Goal: Task Accomplishment & Management: Manage account settings

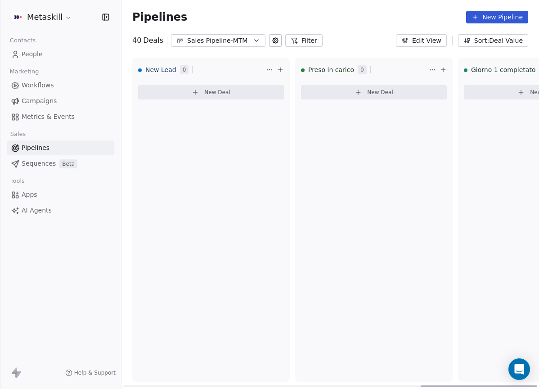
scroll to position [0, 1065]
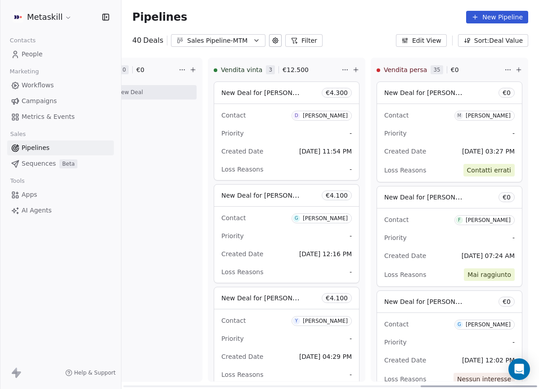
click at [170, 318] on div "Attesa pagamento 0 € 0 New Deal" at bounding box center [124, 220] width 158 height 324
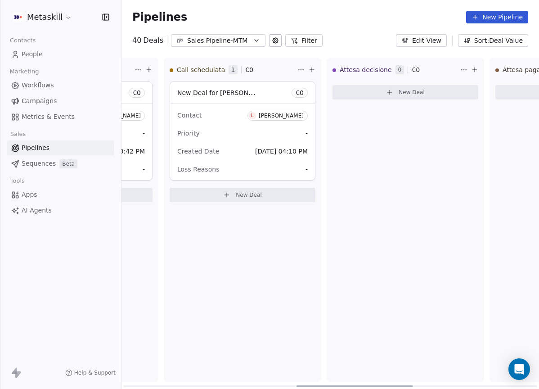
drag, startPoint x: 182, startPoint y: 385, endPoint x: 277, endPoint y: 160, distance: 244.9
click at [355, 385] on div at bounding box center [330, 386] width 414 height 2
click at [250, 40] on button "Sales Pipeline-MTM" at bounding box center [218, 40] width 95 height 13
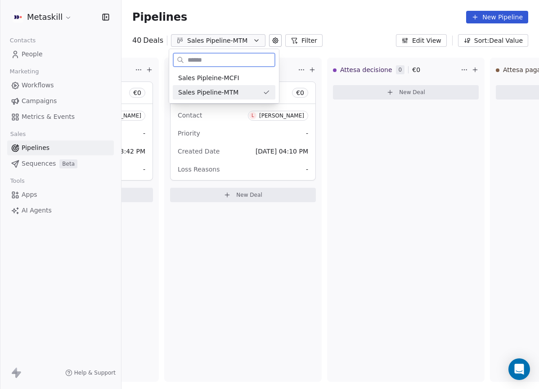
click at [253, 80] on div "Sales Pipleine-MCFI" at bounding box center [224, 77] width 92 height 9
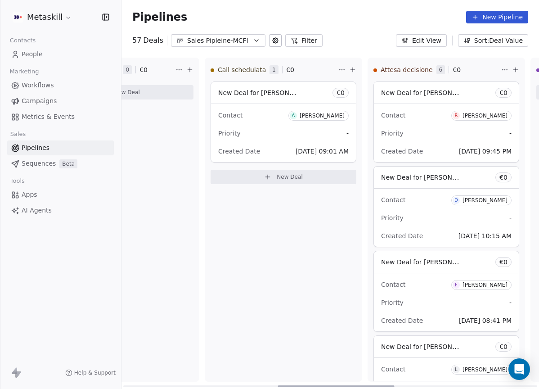
scroll to position [0, 585]
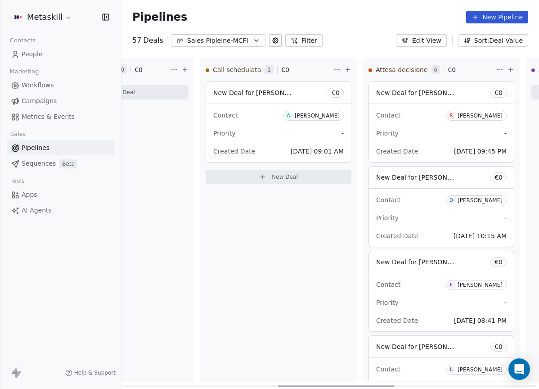
drag, startPoint x: 238, startPoint y: 386, endPoint x: 432, endPoint y: 266, distance: 228.6
click at [395, 385] on div at bounding box center [336, 386] width 117 height 2
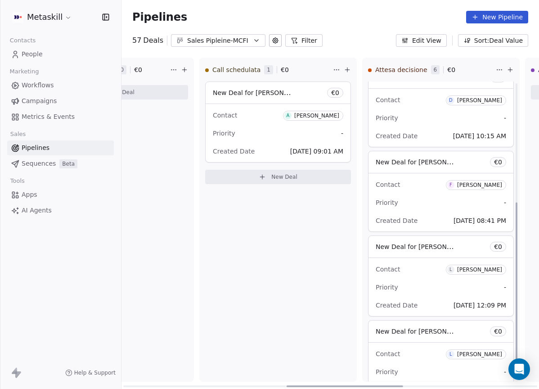
scroll to position [233, 0]
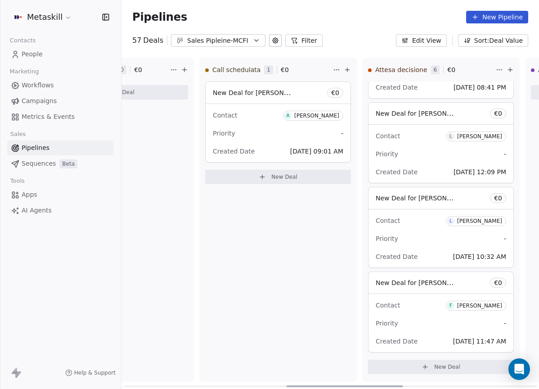
click at [440, 296] on div "Contact F [PERSON_NAME] Priority - Created Date [DATE] 11:47 AM" at bounding box center [441, 323] width 145 height 58
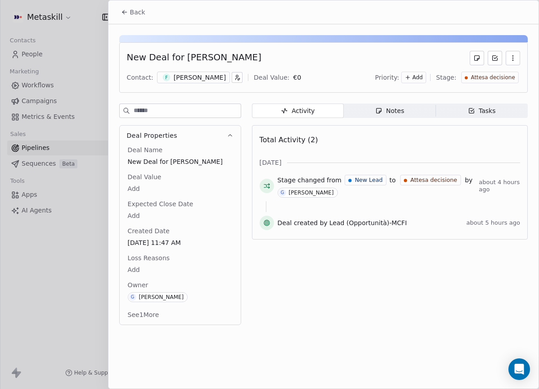
click at [392, 107] on div "Notes" at bounding box center [389, 110] width 29 height 9
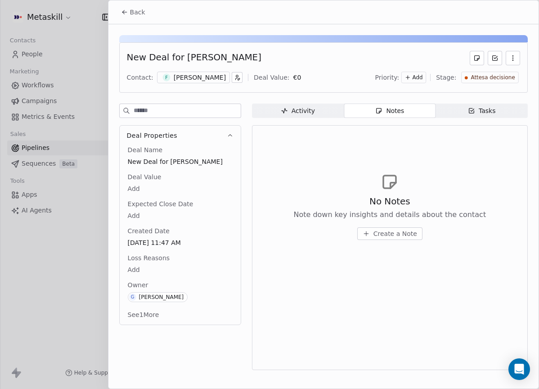
drag, startPoint x: 190, startPoint y: 80, endPoint x: 199, endPoint y: 82, distance: 8.4
click at [190, 80] on div "[PERSON_NAME]" at bounding box center [200, 77] width 52 height 9
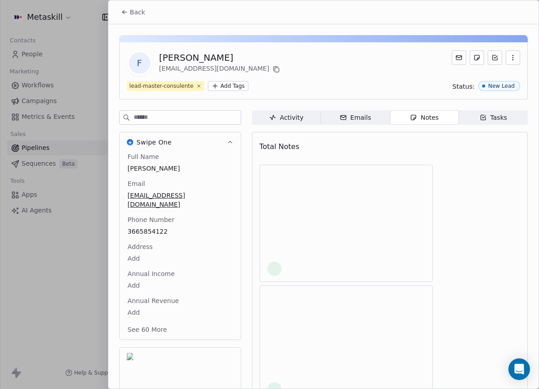
click at [390, 114] on span "Notes Notes" at bounding box center [424, 117] width 69 height 14
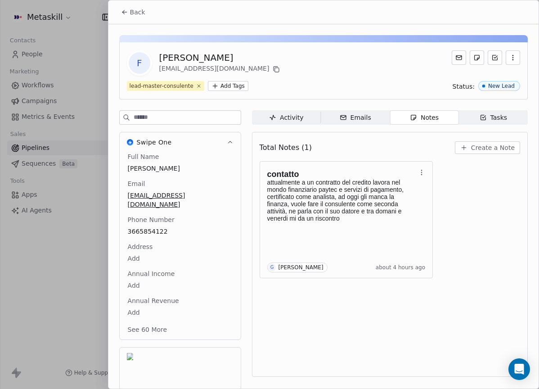
click at [123, 12] on icon at bounding box center [124, 12] width 7 height 7
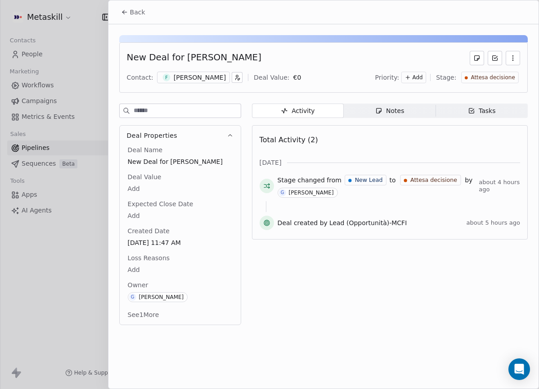
drag, startPoint x: 132, startPoint y: 17, endPoint x: 138, endPoint y: 20, distance: 6.3
click at [132, 17] on button "Back" at bounding box center [133, 12] width 35 height 16
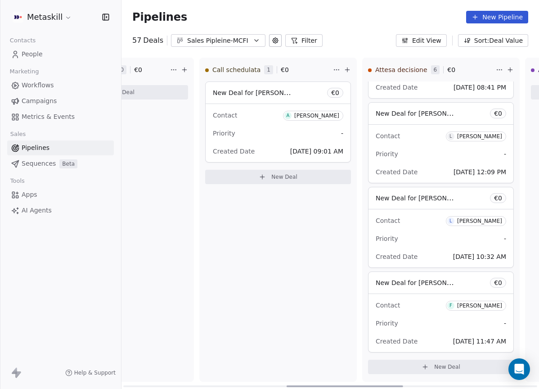
click at [431, 250] on div "Created Date [DATE] 10:32 AM" at bounding box center [441, 256] width 131 height 14
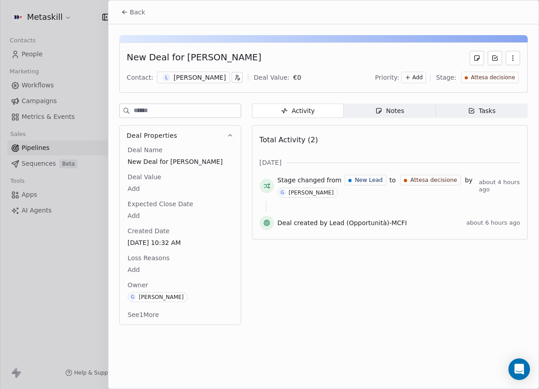
click at [206, 81] on div "[PERSON_NAME]" at bounding box center [200, 77] width 52 height 9
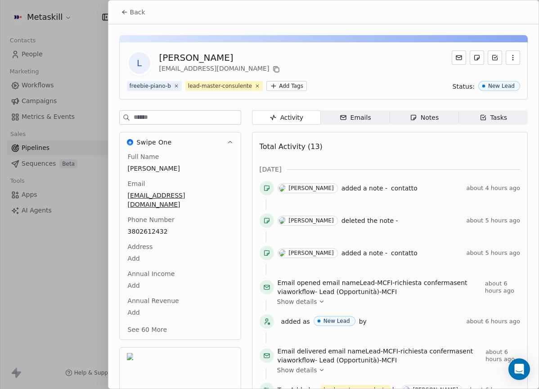
click at [133, 8] on span "Back" at bounding box center [137, 12] width 15 height 9
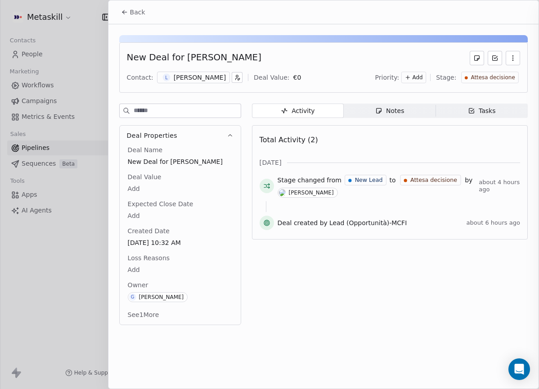
click at [134, 10] on span "Back" at bounding box center [137, 12] width 15 height 9
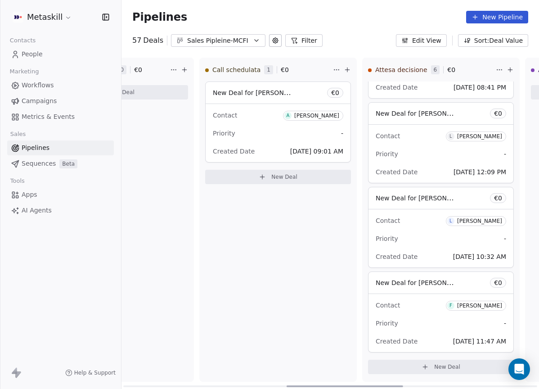
click at [423, 135] on div "Contact L [PERSON_NAME]" at bounding box center [441, 135] width 131 height 15
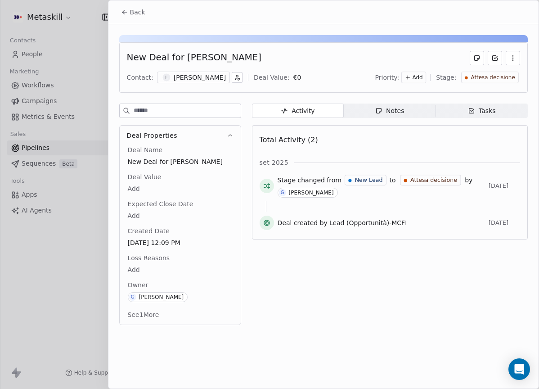
click at [199, 77] on div "[PERSON_NAME]" at bounding box center [200, 77] width 52 height 9
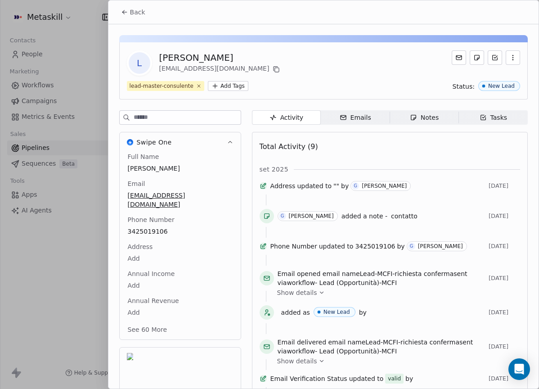
click at [419, 119] on div "Notes" at bounding box center [424, 117] width 29 height 9
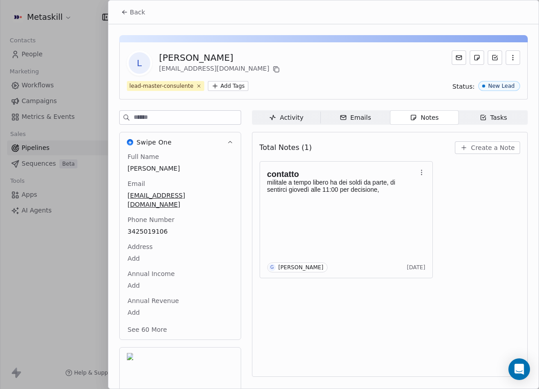
click at [126, 15] on icon at bounding box center [124, 12] width 7 height 7
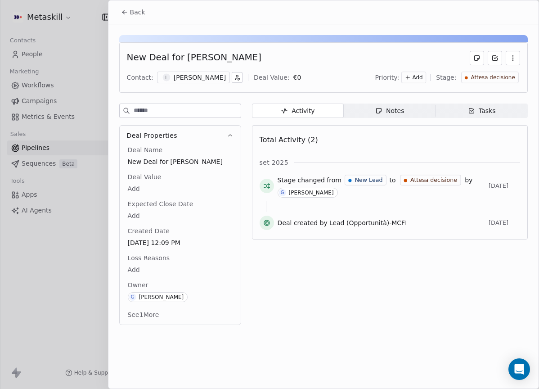
click at [138, 8] on span "Back" at bounding box center [137, 12] width 15 height 9
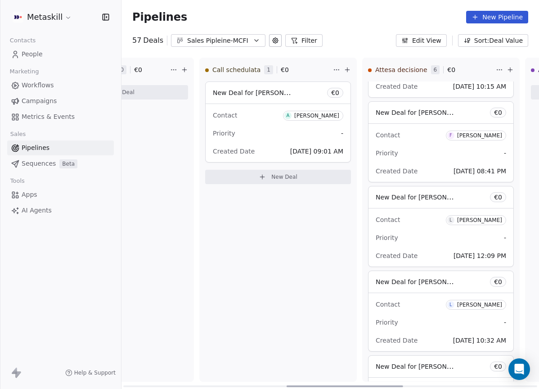
scroll to position [105, 0]
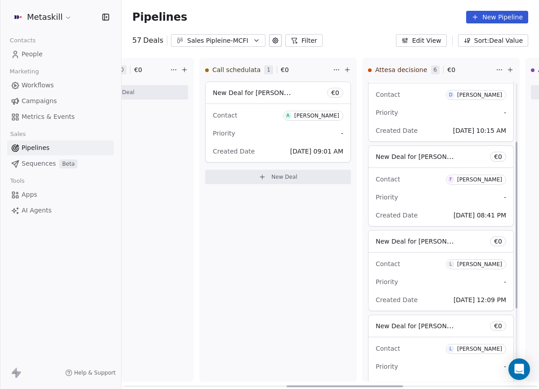
click at [447, 168] on div "Contact F [PERSON_NAME] Priority - Created Date [DATE] 08:41 PM" at bounding box center [441, 197] width 145 height 58
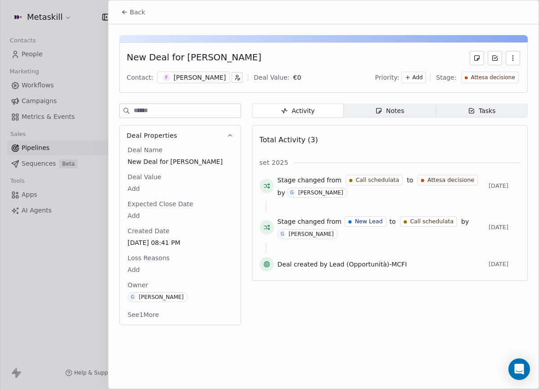
click at [222, 79] on div "[PERSON_NAME]" at bounding box center [200, 77] width 52 height 9
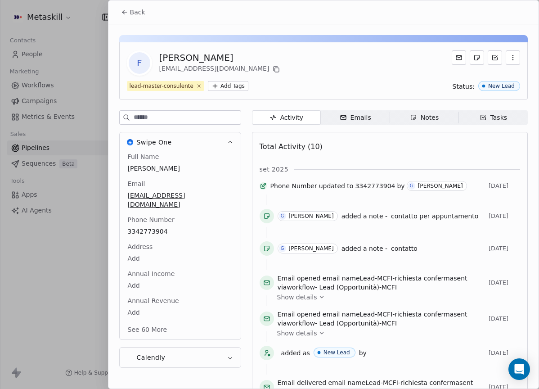
click at [398, 113] on span "Notes Notes" at bounding box center [424, 117] width 69 height 14
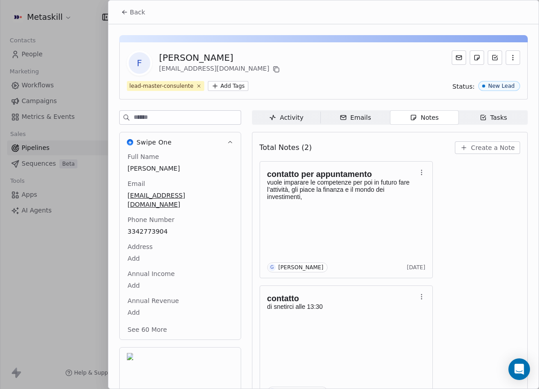
click at [154, 27] on div "F [PERSON_NAME] [PERSON_NAME][EMAIL_ADDRESS][DOMAIN_NAME] lead-master-consulent…" at bounding box center [323, 235] width 430 height 423
drag, startPoint x: 135, startPoint y: 19, endPoint x: 145, endPoint y: 21, distance: 10.1
click at [136, 19] on button "Back" at bounding box center [133, 12] width 35 height 16
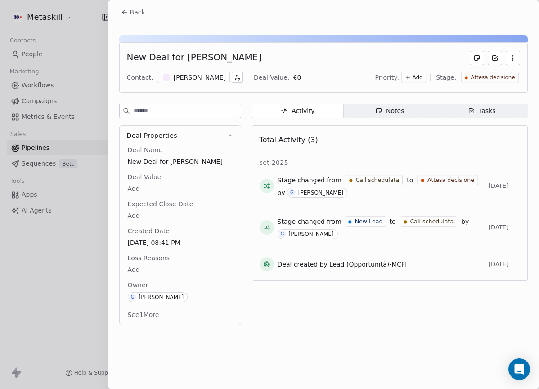
click at [136, 12] on span "Back" at bounding box center [137, 12] width 15 height 9
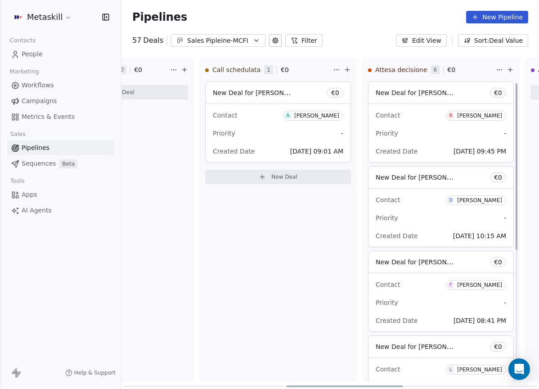
click at [415, 212] on div "Priority -" at bounding box center [441, 218] width 131 height 14
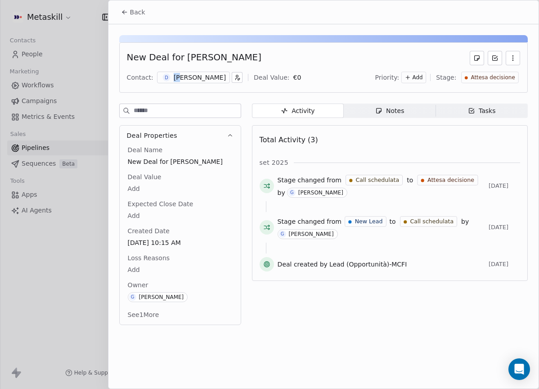
click at [178, 73] on div "[PERSON_NAME]" at bounding box center [200, 77] width 52 height 9
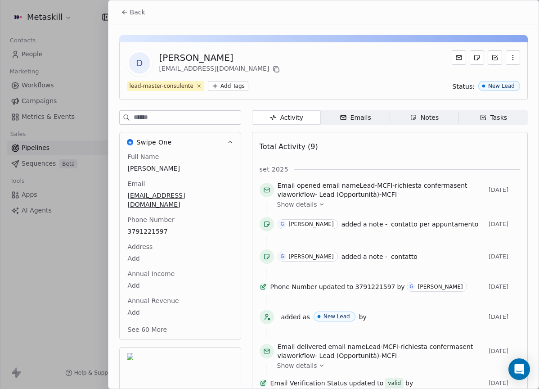
click at [411, 120] on icon "button" at bounding box center [413, 117] width 7 height 7
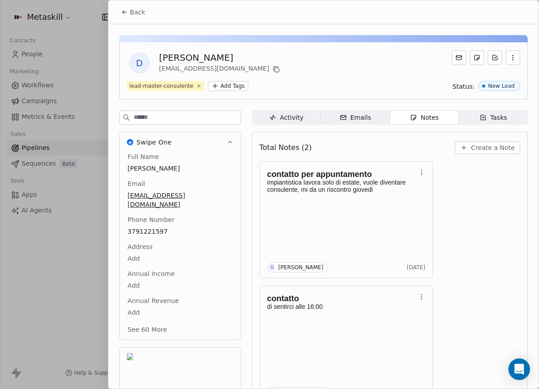
click at [132, 18] on button "Back" at bounding box center [133, 12] width 35 height 16
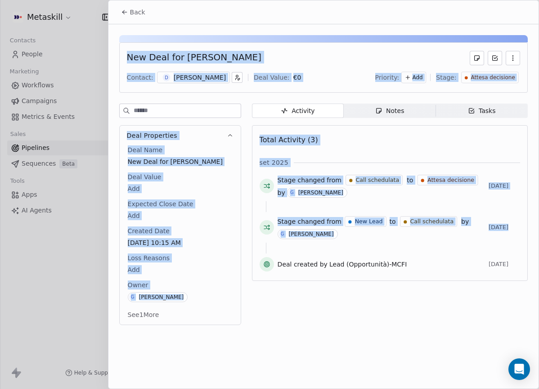
click at [137, 18] on button "Back" at bounding box center [133, 12] width 35 height 16
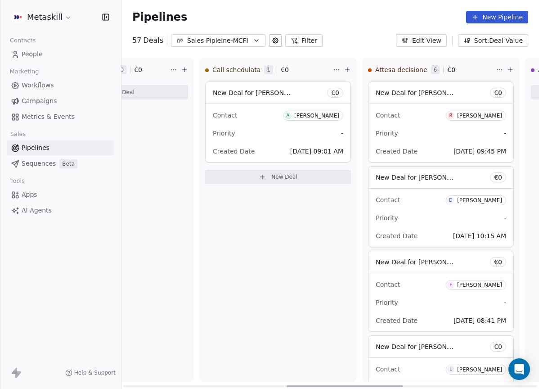
click at [437, 119] on div "Contact R [PERSON_NAME]" at bounding box center [441, 115] width 131 height 15
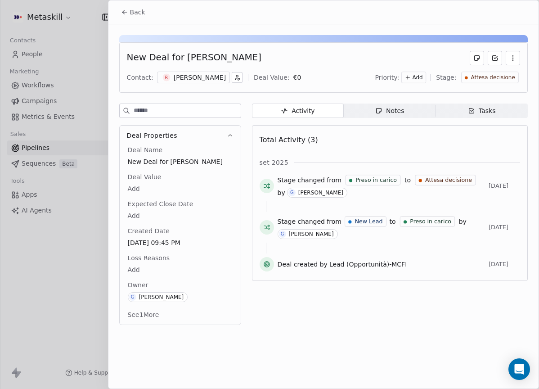
click at [196, 88] on div "New Deal for [PERSON_NAME] Contact: R [PERSON_NAME] Deal Value: € 0 Priority: A…" at bounding box center [323, 67] width 409 height 50
drag, startPoint x: 205, startPoint y: 74, endPoint x: 230, endPoint y: 85, distance: 26.4
click at [205, 74] on div "[PERSON_NAME]" at bounding box center [200, 77] width 52 height 9
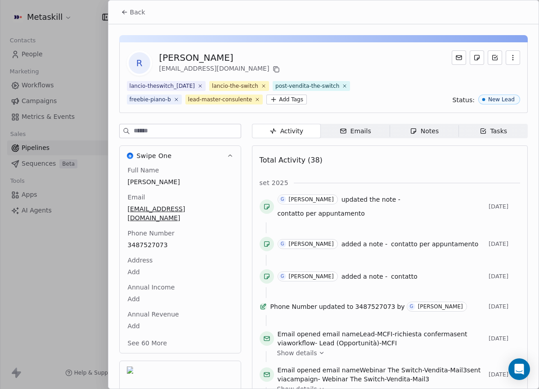
click at [405, 130] on span "Notes Notes" at bounding box center [424, 131] width 69 height 14
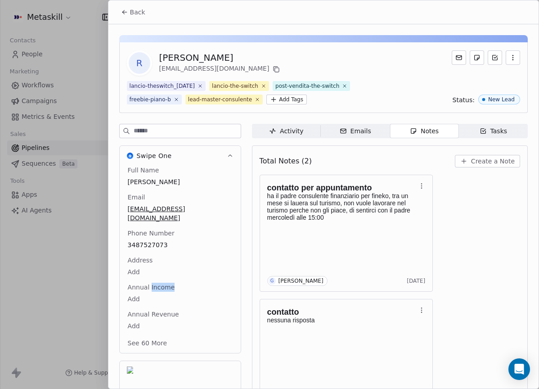
scroll to position [39, 0]
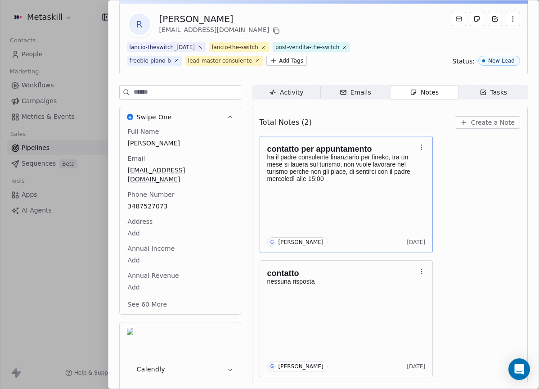
click at [312, 232] on div "contatto per appuntamento ha il padre consulente finanziario per fineko, [DATE]…" at bounding box center [346, 194] width 158 height 105
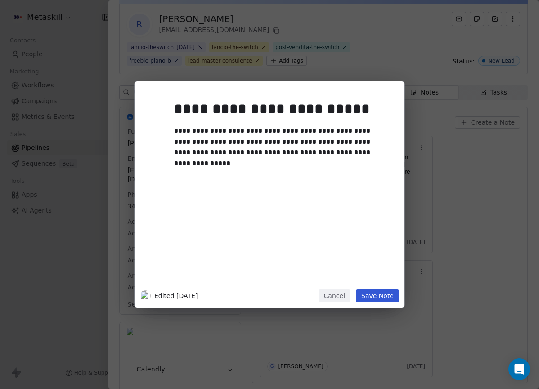
click at [347, 289] on div "**********" at bounding box center [270, 194] width 270 height 226
click at [346, 293] on button "Cancel" at bounding box center [335, 295] width 32 height 13
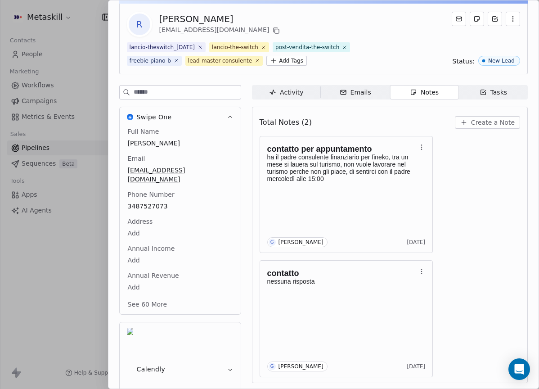
click at [307, 30] on div "R [PERSON_NAME] [EMAIL_ADDRESS][DOMAIN_NAME]" at bounding box center [323, 24] width 393 height 25
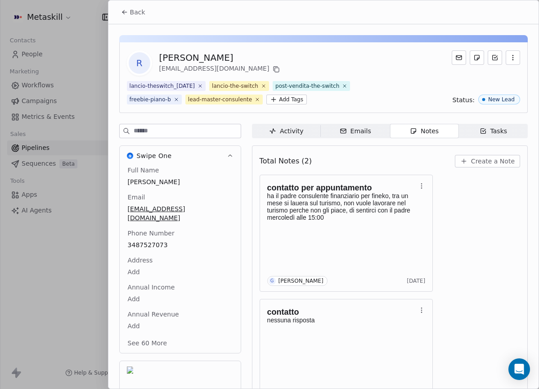
click at [134, 16] on span "Back" at bounding box center [137, 12] width 15 height 9
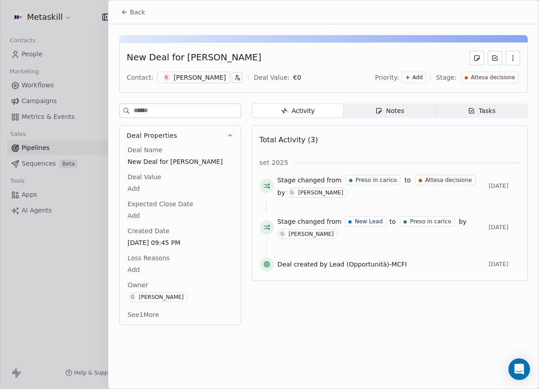
click at [143, 17] on button "Back" at bounding box center [133, 12] width 35 height 16
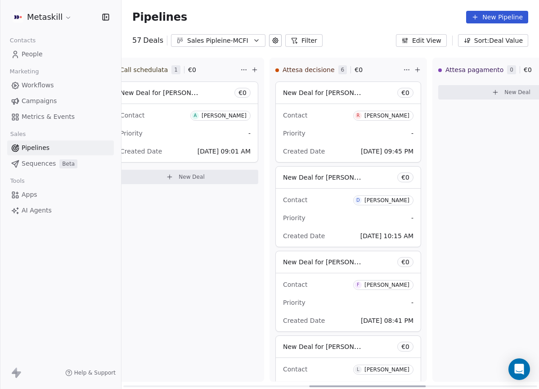
scroll to position [0, 684]
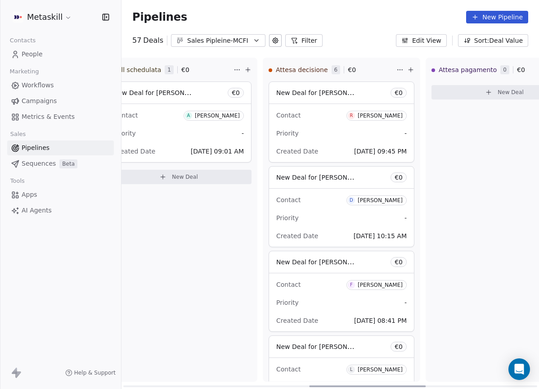
drag, startPoint x: 312, startPoint y: 385, endPoint x: 341, endPoint y: 380, distance: 29.2
click at [340, 385] on div at bounding box center [367, 386] width 117 height 2
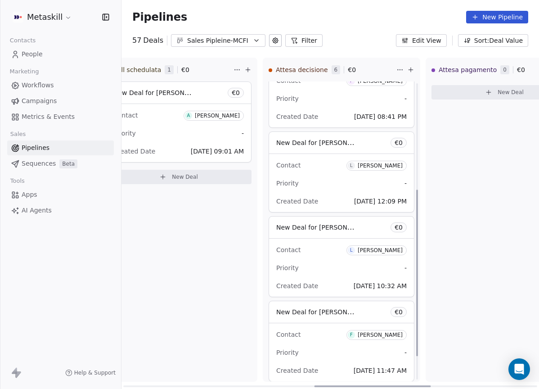
scroll to position [233, 0]
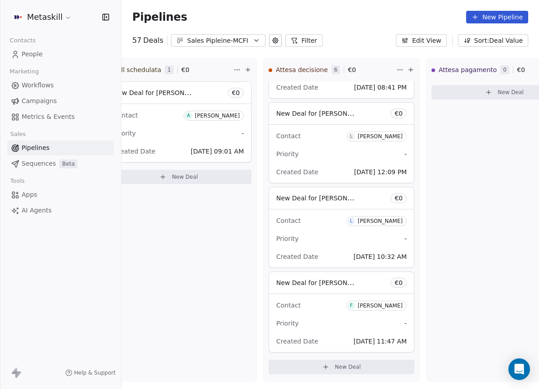
click at [211, 38] on div "Sales Pipleine-MCFI" at bounding box center [218, 40] width 62 height 9
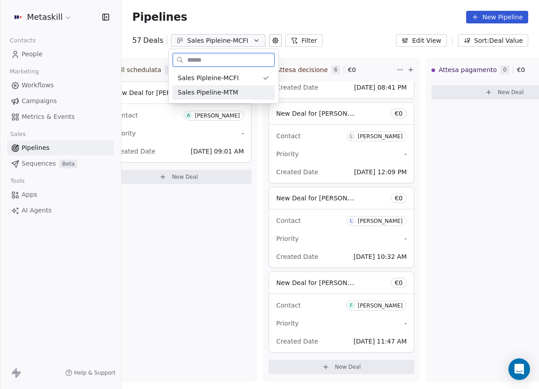
click at [230, 85] on div "Sales Pipeline-MTM" at bounding box center [223, 92] width 103 height 14
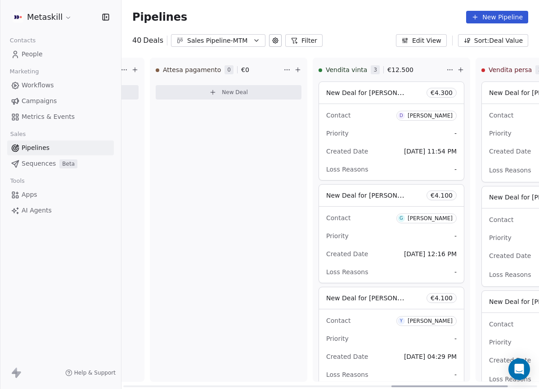
drag, startPoint x: 238, startPoint y: 386, endPoint x: 466, endPoint y: 302, distance: 243.1
click at [505, 385] on div at bounding box center [450, 386] width 117 height 2
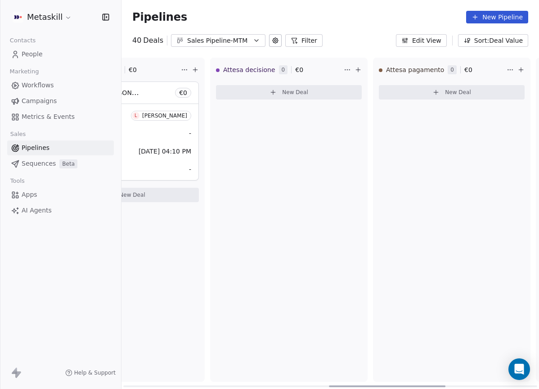
drag, startPoint x: 417, startPoint y: 384, endPoint x: 268, endPoint y: 131, distance: 294.0
click at [346, 385] on div at bounding box center [387, 386] width 117 height 2
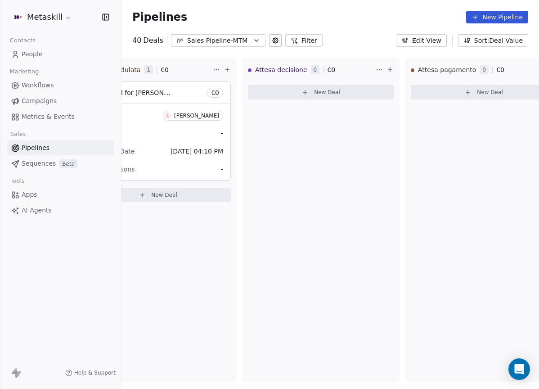
click at [251, 40] on button "Sales Pipeline-MTM" at bounding box center [218, 40] width 95 height 13
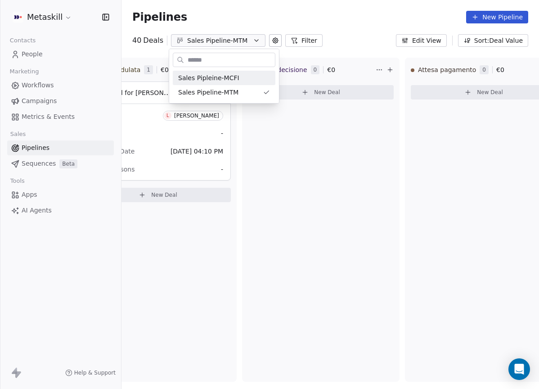
click at [301, 134] on html "Metaskill Contacts People Marketing Workflows Campaigns Metrics & Events Sales …" at bounding box center [269, 194] width 539 height 389
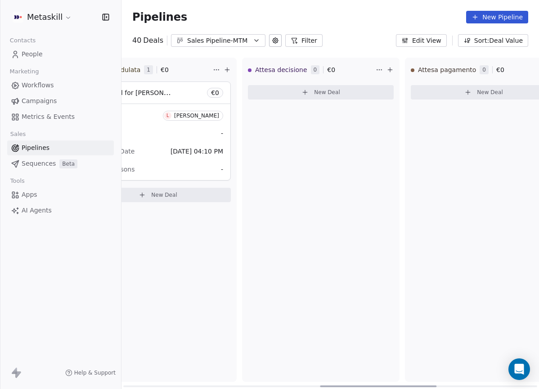
click at [230, 36] on div "Sales Pipeline-MTM" at bounding box center [218, 40] width 62 height 9
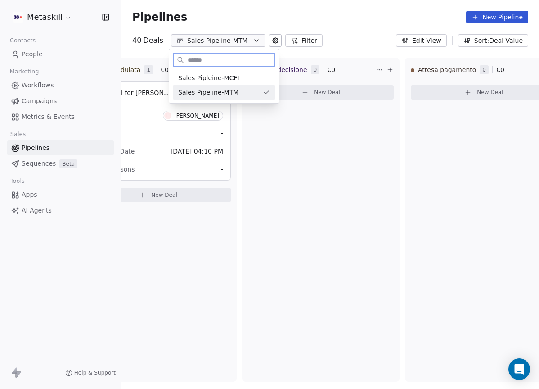
click at [234, 77] on span "Sales Pipleine-MCFI" at bounding box center [208, 77] width 61 height 9
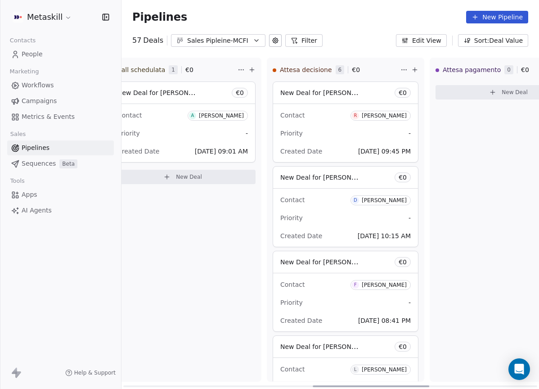
scroll to position [0, 681]
drag, startPoint x: 233, startPoint y: 387, endPoint x: 424, endPoint y: 326, distance: 200.0
click at [424, 385] on div at bounding box center [371, 386] width 117 height 2
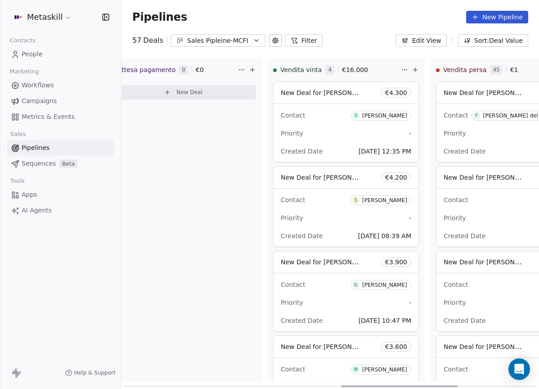
scroll to position [0, 1065]
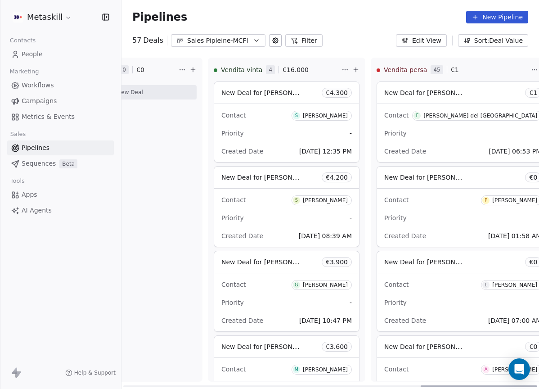
drag, startPoint x: 357, startPoint y: 385, endPoint x: 452, endPoint y: 296, distance: 130.3
click at [487, 385] on div at bounding box center [479, 386] width 117 height 2
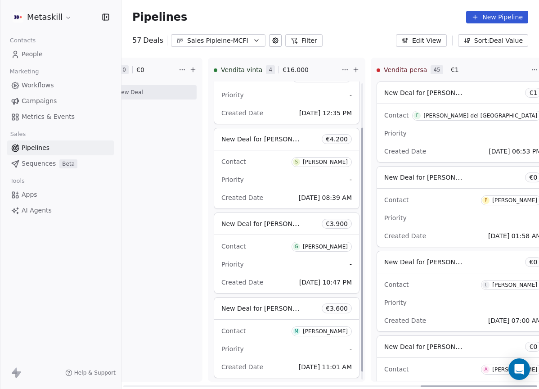
scroll to position [64, 0]
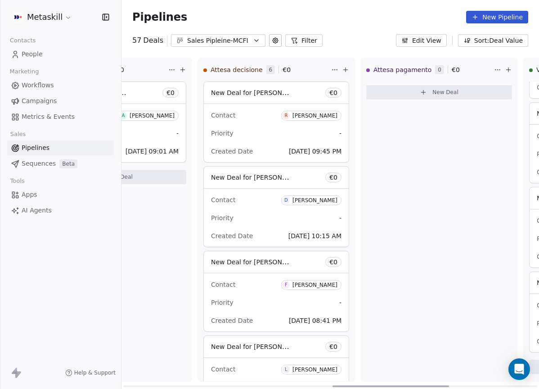
drag, startPoint x: 456, startPoint y: 385, endPoint x: 330, endPoint y: 339, distance: 134.3
click at [366, 385] on div at bounding box center [391, 386] width 117 height 2
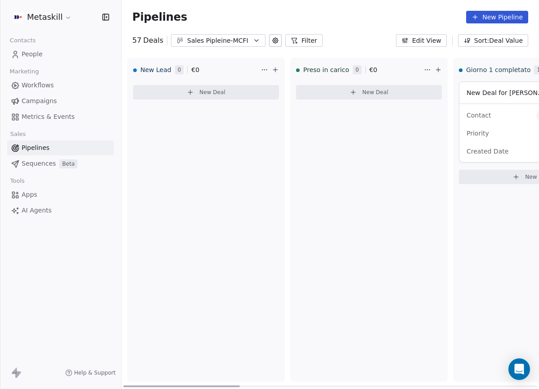
scroll to position [0, 0]
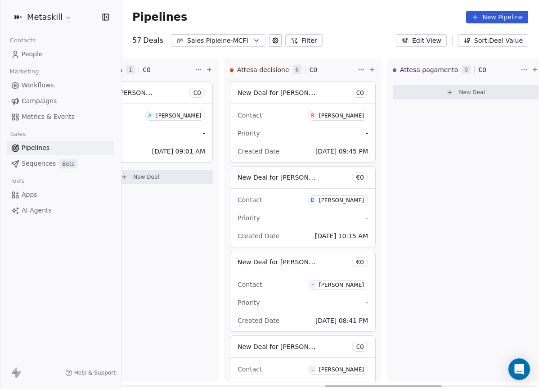
drag, startPoint x: 398, startPoint y: 387, endPoint x: 366, endPoint y: 327, distance: 67.7
click at [384, 385] on div at bounding box center [383, 386] width 117 height 2
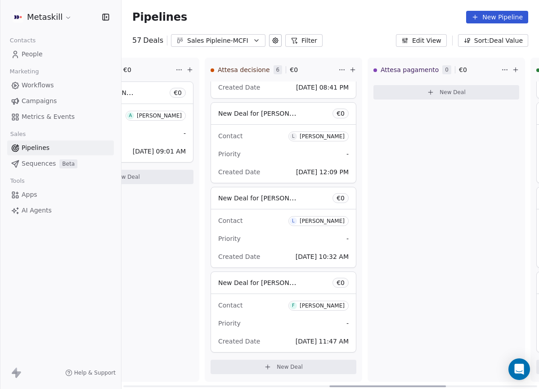
scroll to position [0, 745]
drag, startPoint x: 425, startPoint y: 387, endPoint x: 438, endPoint y: 368, distance: 23.2
click at [439, 385] on div at bounding box center [388, 386] width 117 height 2
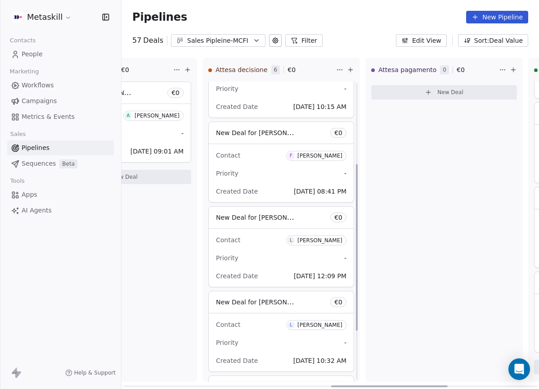
scroll to position [233, 0]
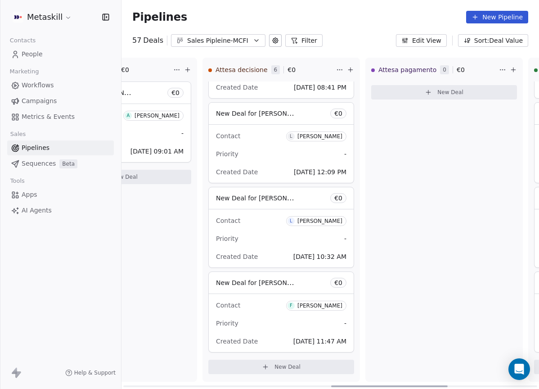
drag, startPoint x: 381, startPoint y: 249, endPoint x: 401, endPoint y: 230, distance: 27.7
click at [376, 254] on div "Attesa pagamento 0 € 0 New Deal" at bounding box center [445, 220] width 158 height 324
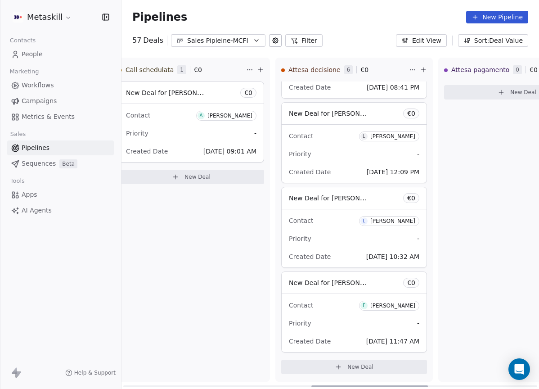
scroll to position [0, 673]
drag, startPoint x: 346, startPoint y: 386, endPoint x: 291, endPoint y: 262, distance: 135.6
click at [326, 385] on div at bounding box center [370, 386] width 117 height 2
click at [377, 304] on div "[PERSON_NAME]" at bounding box center [391, 306] width 45 height 6
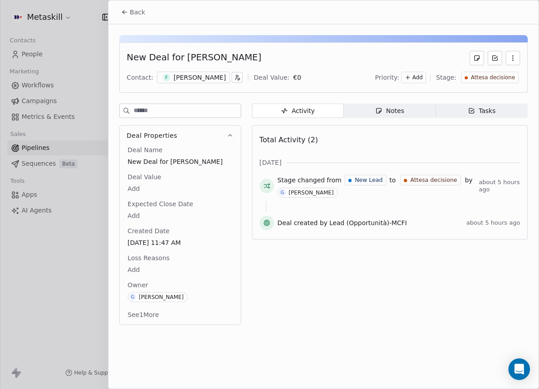
click at [210, 76] on div "[PERSON_NAME]" at bounding box center [200, 77] width 52 height 9
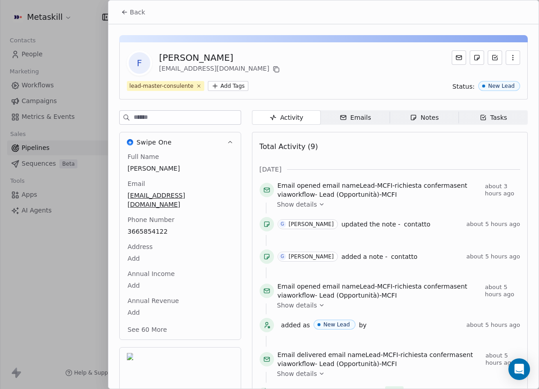
drag, startPoint x: 404, startPoint y: 118, endPoint x: 402, endPoint y: 124, distance: 6.1
click at [406, 119] on span "Notes Notes" at bounding box center [424, 117] width 69 height 14
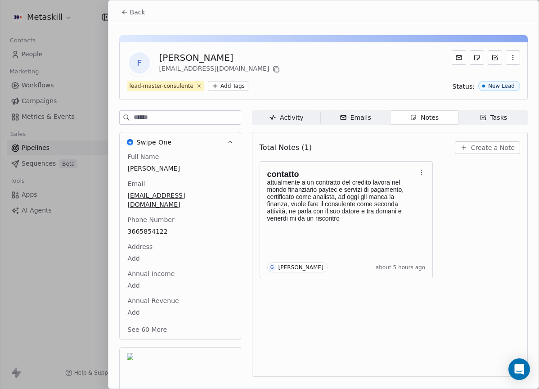
click at [494, 250] on div "contatto attualmente a un contratto del credito lavora nel mondo finanziario pa…" at bounding box center [390, 219] width 261 height 117
click at [143, 24] on div "F [PERSON_NAME] [EMAIL_ADDRESS][DOMAIN_NAME] lead-master-consulente Add Tags St…" at bounding box center [323, 235] width 430 height 423
click at [139, 19] on button "Back" at bounding box center [133, 12] width 35 height 16
drag, startPoint x: 127, startPoint y: 5, endPoint x: 129, endPoint y: 10, distance: 5.3
click at [129, 388] on div "Back F [PERSON_NAME] [EMAIL_ADDRESS][DOMAIN_NAME] lead-master-consulente Add Ta…" at bounding box center [269, 389] width 539 height 0
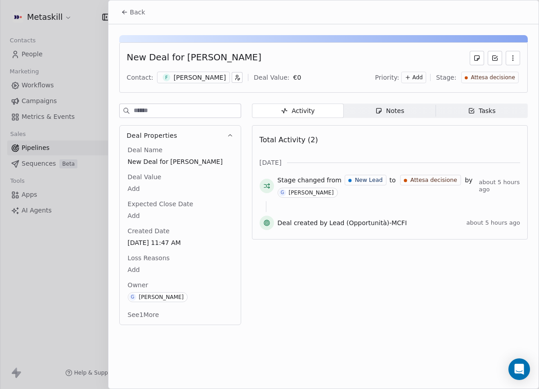
click at [144, 14] on span "Back" at bounding box center [137, 12] width 15 height 9
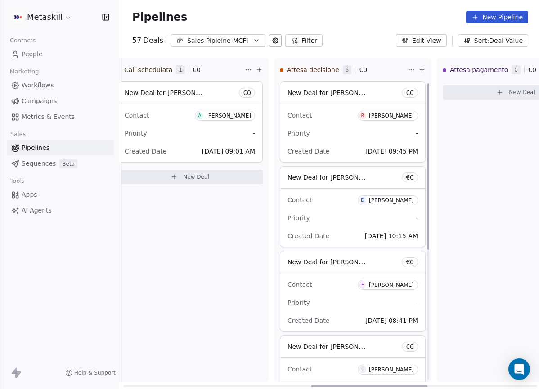
click at [388, 114] on div "[PERSON_NAME]" at bounding box center [391, 116] width 45 height 6
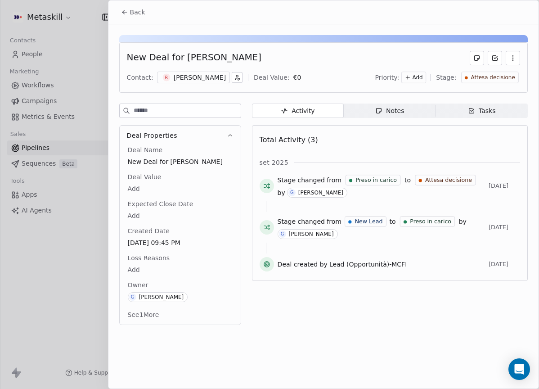
click at [408, 102] on div "New Deal for [PERSON_NAME] Contact: R [PERSON_NAME] Deal Value: € 0 Priority: A…" at bounding box center [323, 177] width 430 height 306
click at [411, 111] on span "Notes Notes" at bounding box center [390, 111] width 92 height 14
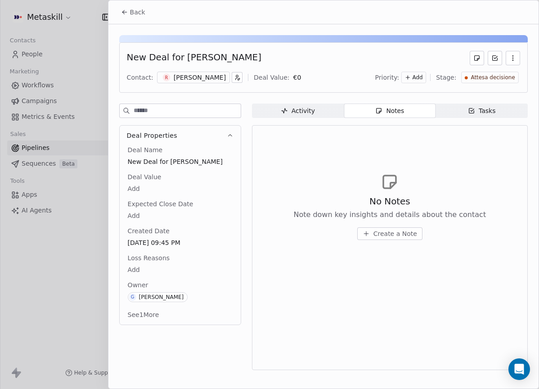
click at [204, 75] on div "[PERSON_NAME]" at bounding box center [200, 77] width 52 height 9
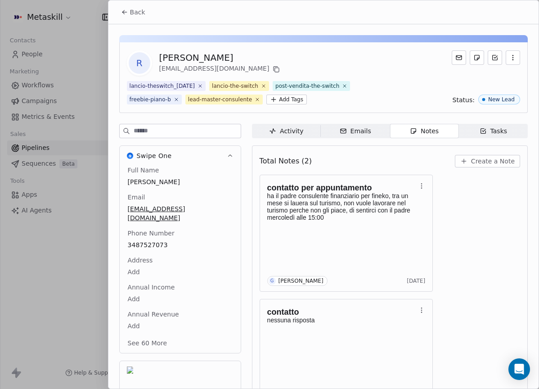
click at [499, 158] on span "Create a Note" at bounding box center [493, 161] width 44 height 9
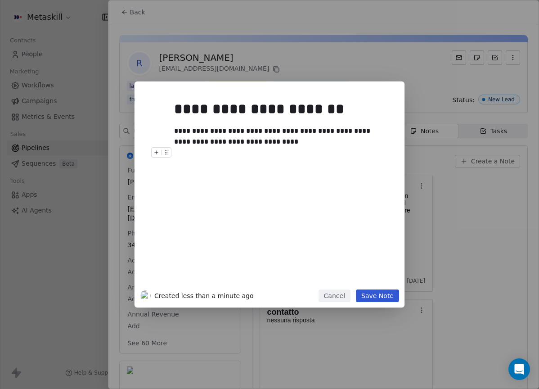
click at [376, 295] on button "Save Note" at bounding box center [377, 295] width 43 height 13
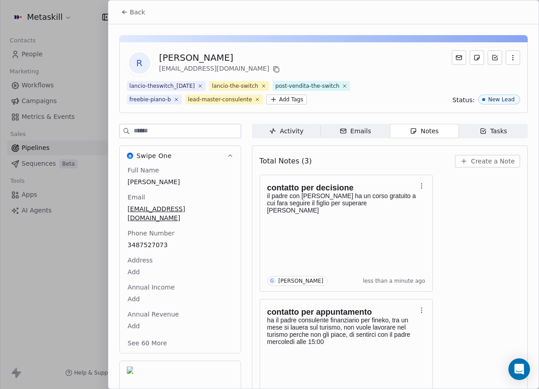
click at [133, 17] on button "Back" at bounding box center [133, 12] width 35 height 16
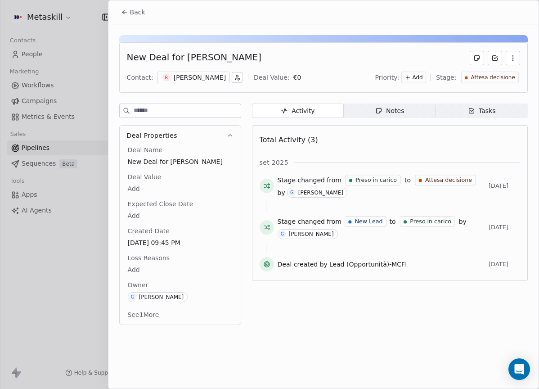
click at [499, 79] on span "Attesa decisione" at bounding box center [493, 78] width 44 height 8
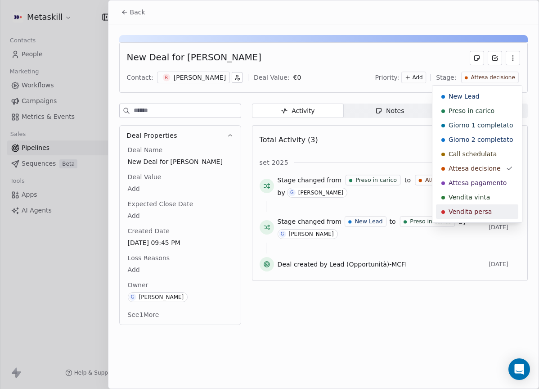
click at [483, 215] on span "Vendita persa" at bounding box center [470, 211] width 43 height 9
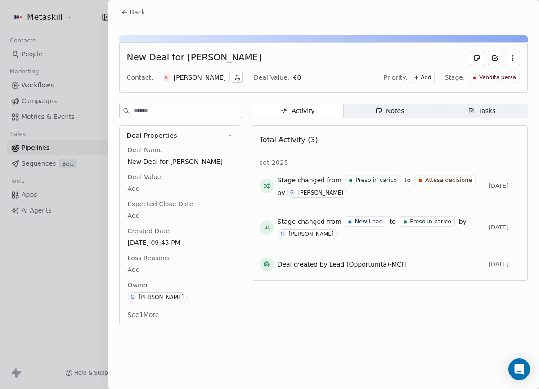
click at [141, 257] on span "Loss Reasons" at bounding box center [148, 257] width 45 height 9
click at [141, 267] on body "Metaskill Contacts People Marketing Workflows Campaigns Metrics & Events Sales …" at bounding box center [269, 194] width 539 height 389
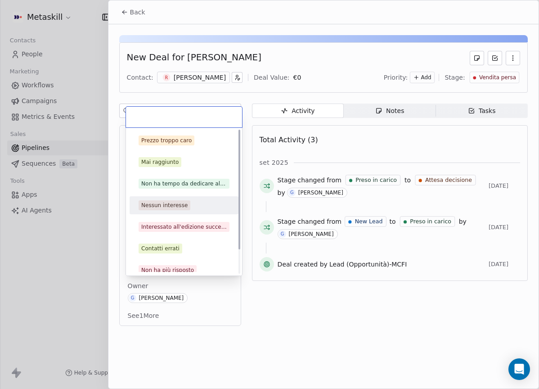
click at [172, 206] on div "Nessun interesse" at bounding box center [164, 205] width 46 height 8
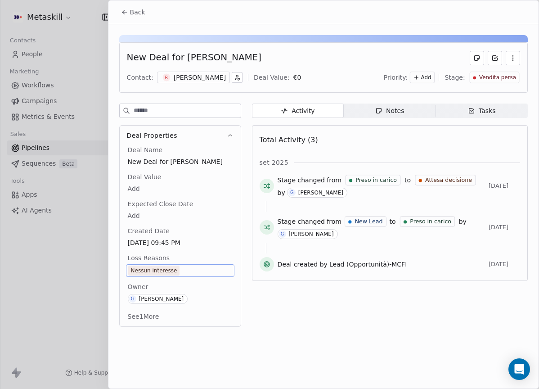
click at [125, 20] on button "Back" at bounding box center [133, 12] width 35 height 16
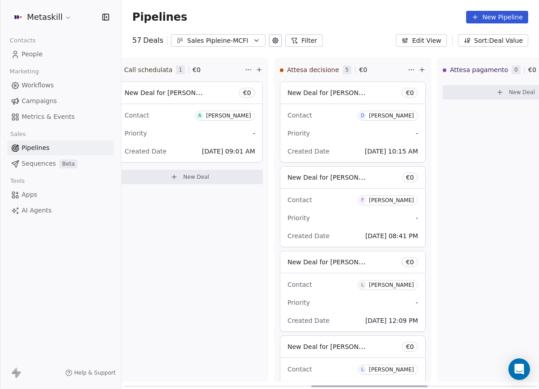
click at [384, 114] on div "[PERSON_NAME]" at bounding box center [391, 116] width 45 height 6
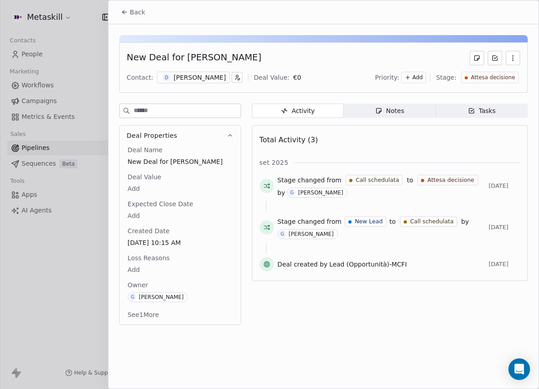
click at [198, 80] on div "[PERSON_NAME]" at bounding box center [200, 77] width 52 height 9
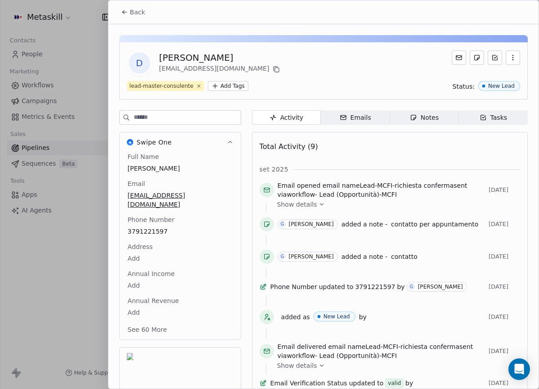
click at [411, 119] on icon "button" at bounding box center [413, 117] width 5 height 5
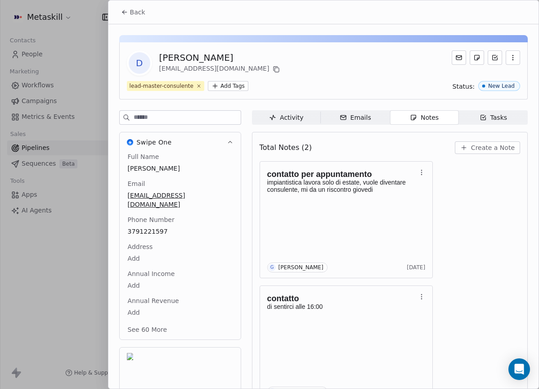
click at [142, 9] on span "Back" at bounding box center [137, 12] width 15 height 9
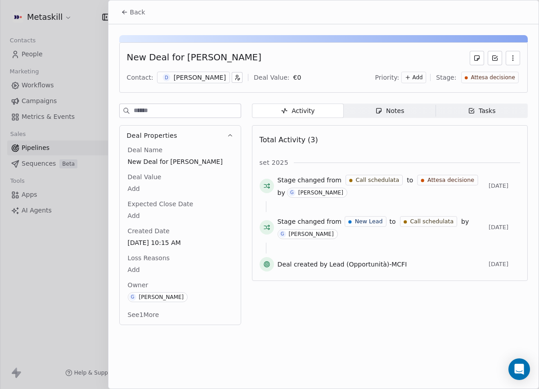
click at [134, 17] on button "Back" at bounding box center [133, 12] width 35 height 16
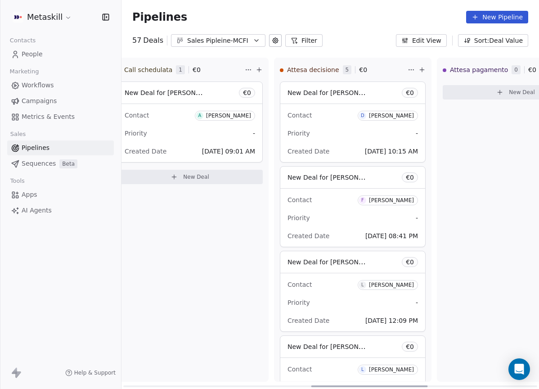
click at [404, 199] on div "[PERSON_NAME]" at bounding box center [391, 200] width 45 height 6
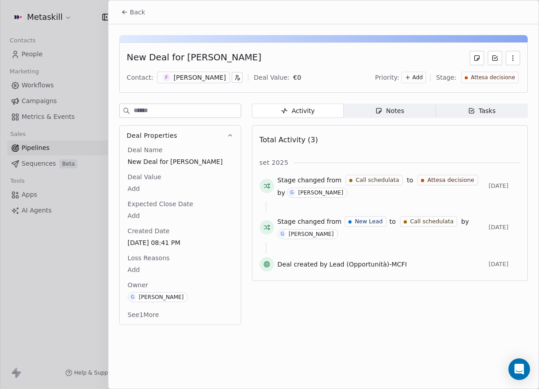
click at [211, 79] on div "[PERSON_NAME]" at bounding box center [200, 77] width 52 height 9
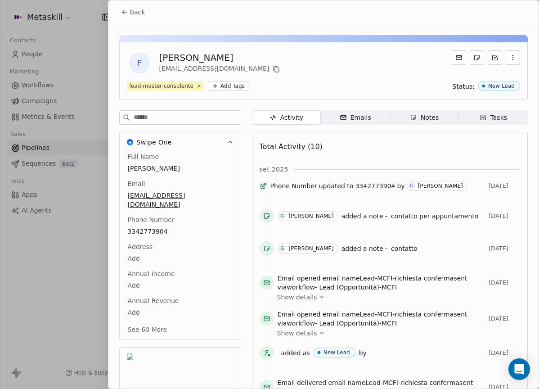
click at [420, 114] on div "Notes" at bounding box center [424, 117] width 29 height 9
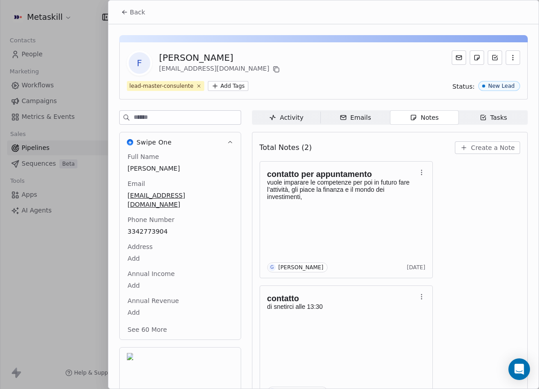
click at [153, 229] on div "Full Name [PERSON_NAME] Email [EMAIL_ADDRESS][DOMAIN_NAME] Phone Number [PHONE_…" at bounding box center [180, 244] width 108 height 184
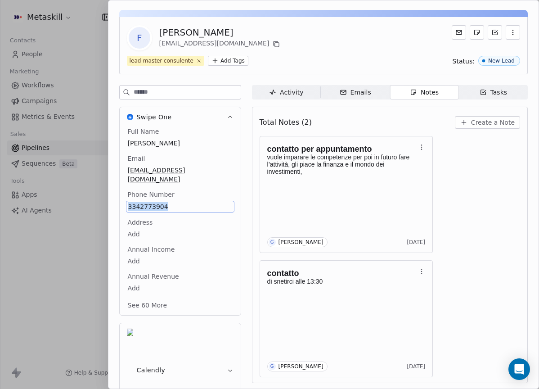
copy span "3342773904"
click at [305, 41] on div "F [PERSON_NAME] [PERSON_NAME][EMAIL_ADDRESS][DOMAIN_NAME]" at bounding box center [323, 37] width 393 height 25
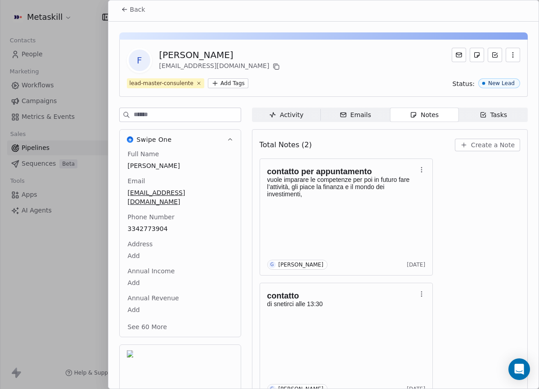
scroll to position [0, 0]
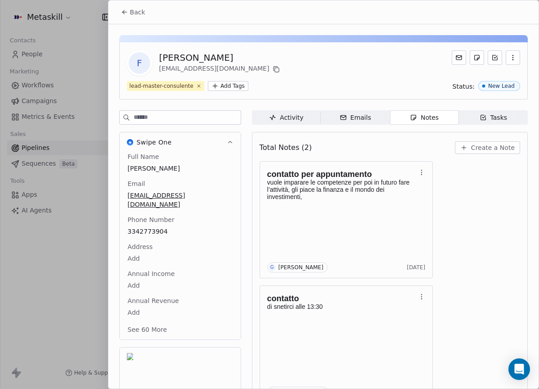
click at [144, 18] on button "Back" at bounding box center [133, 12] width 35 height 16
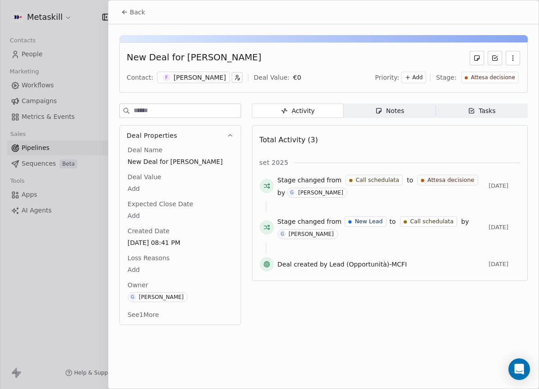
click at [215, 78] on div "[PERSON_NAME]" at bounding box center [200, 77] width 52 height 9
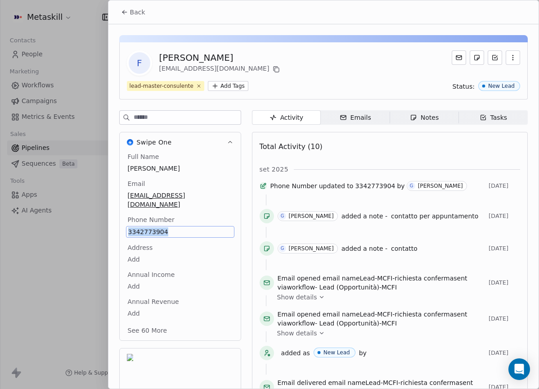
click at [145, 18] on button "Back" at bounding box center [133, 12] width 35 height 16
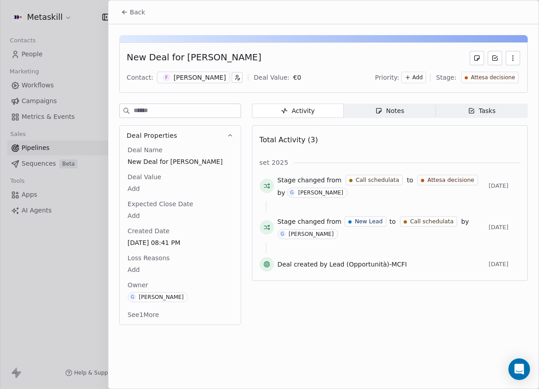
click at [217, 74] on div "[PERSON_NAME]" at bounding box center [200, 77] width 52 height 9
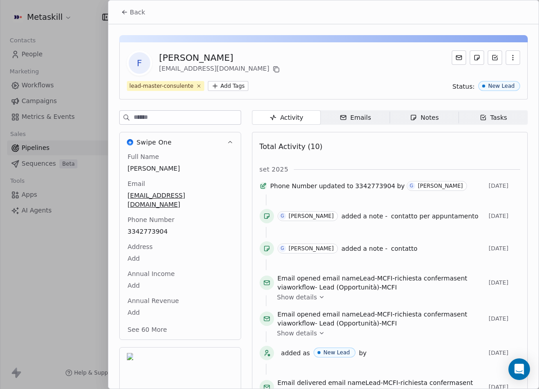
click at [138, 18] on button "Back" at bounding box center [133, 12] width 35 height 16
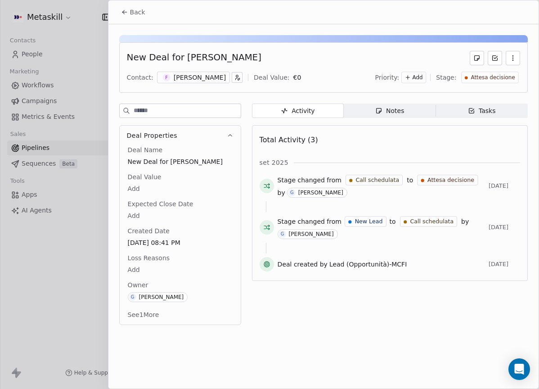
click at [143, 23] on div "Back" at bounding box center [323, 11] width 430 height 23
click at [140, 16] on span "Back" at bounding box center [137, 12] width 15 height 9
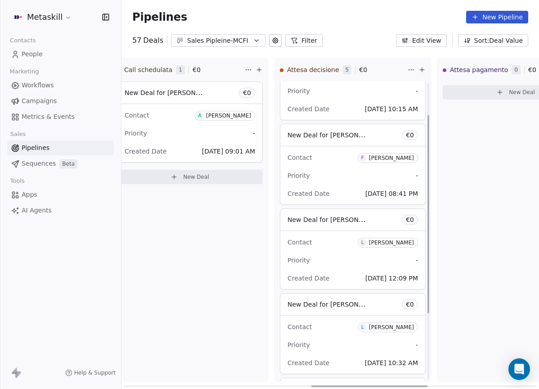
scroll to position [49, 0]
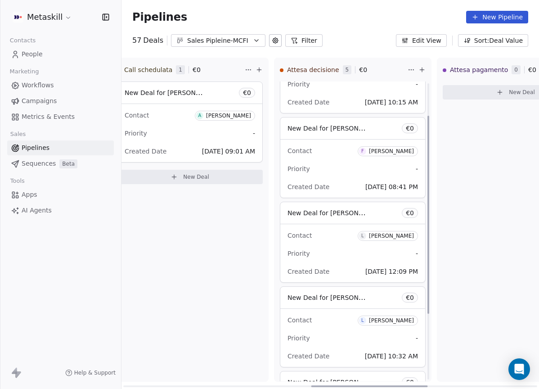
click at [399, 234] on div "[PERSON_NAME]" at bounding box center [391, 236] width 45 height 6
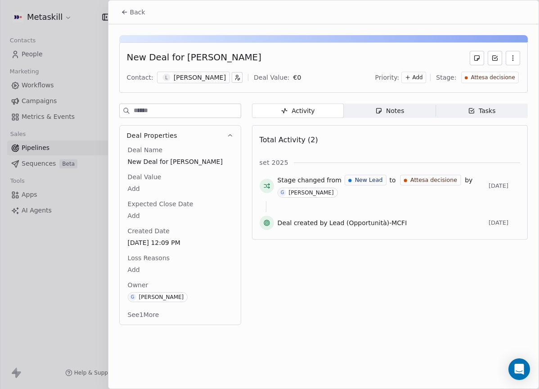
click at [202, 70] on div "New Deal for [PERSON_NAME] Contact: L [PERSON_NAME] Deal Value: € 0 Priority: A…" at bounding box center [323, 67] width 409 height 50
click at [202, 73] on div "[PERSON_NAME]" at bounding box center [200, 77] width 52 height 9
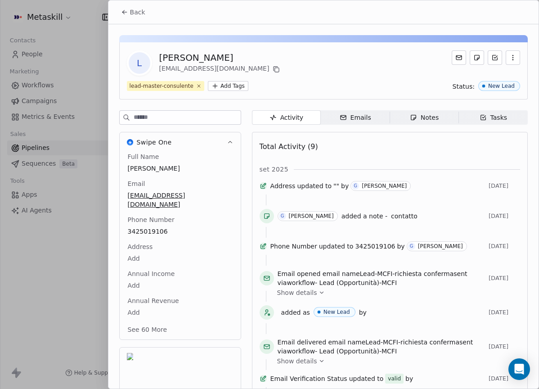
click at [434, 115] on div "Notes" at bounding box center [424, 117] width 29 height 9
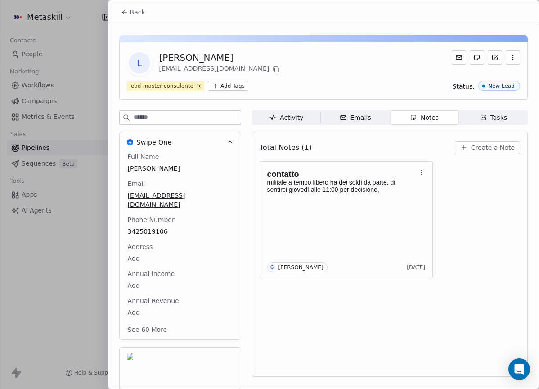
click at [118, 6] on button "Back" at bounding box center [133, 12] width 35 height 16
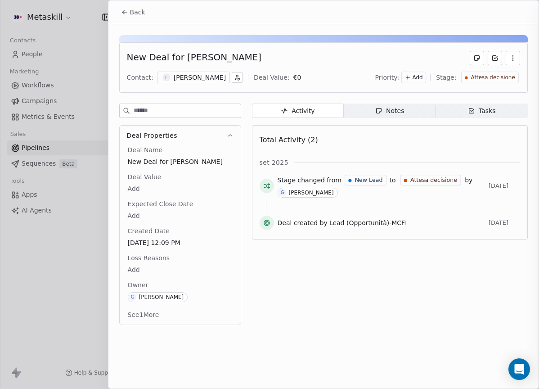
click at [131, 12] on span "Back" at bounding box center [137, 12] width 15 height 9
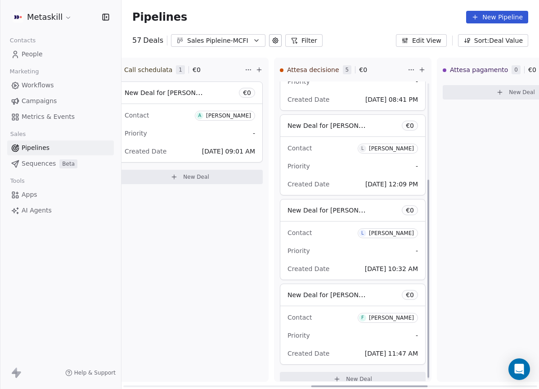
scroll to position [149, 0]
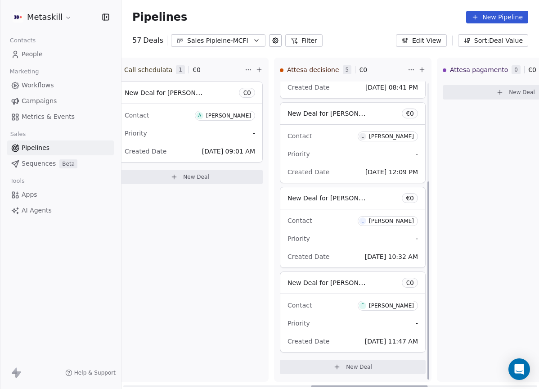
click at [392, 309] on span "F [PERSON_NAME]" at bounding box center [388, 306] width 60 height 10
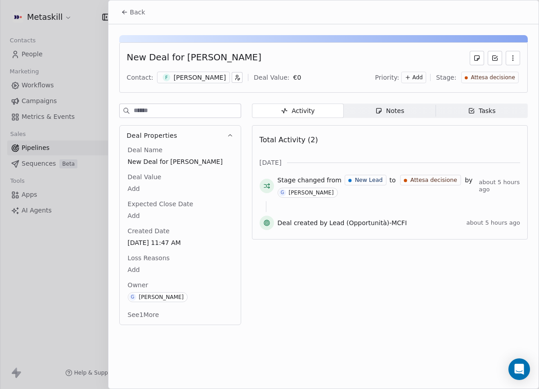
click at [132, 5] on button "Back" at bounding box center [133, 12] width 35 height 16
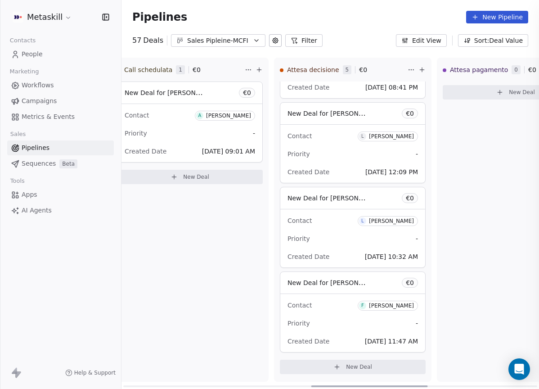
click at [140, 13] on span "Pipelines" at bounding box center [159, 17] width 55 height 13
click at [225, 31] on div "Pipelines New Pipeline" at bounding box center [331, 17] width 418 height 34
click at [228, 36] on button "Sales Pipleine-MCFI" at bounding box center [218, 40] width 95 height 13
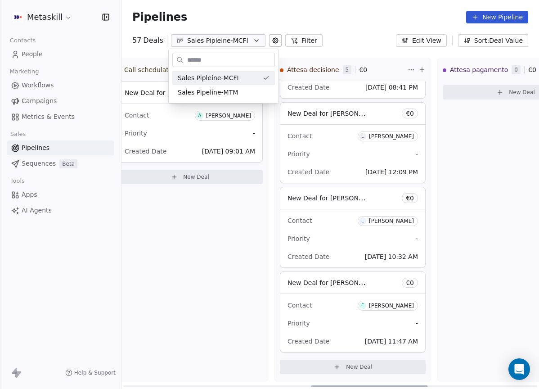
click at [253, 23] on html "Metaskill Contacts People Marketing Workflows Campaigns Metrics & Events Sales …" at bounding box center [269, 194] width 539 height 389
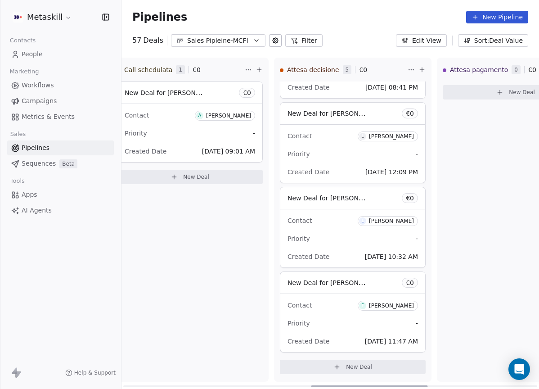
click at [222, 118] on div "[PERSON_NAME]" at bounding box center [228, 116] width 45 height 6
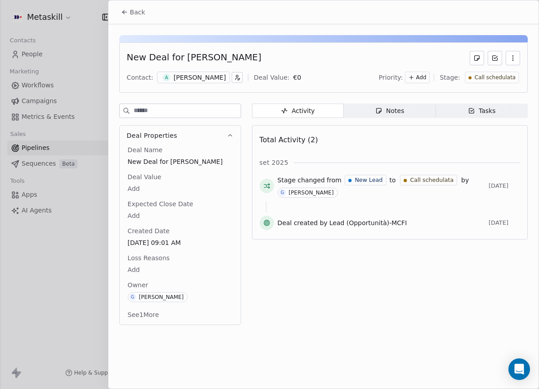
click at [199, 75] on div "[PERSON_NAME]" at bounding box center [200, 77] width 52 height 9
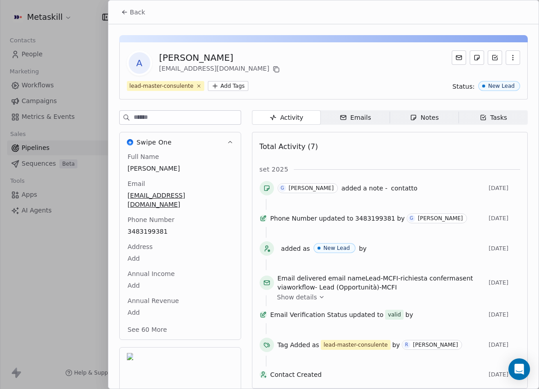
click at [428, 118] on div "Notes" at bounding box center [424, 117] width 29 height 9
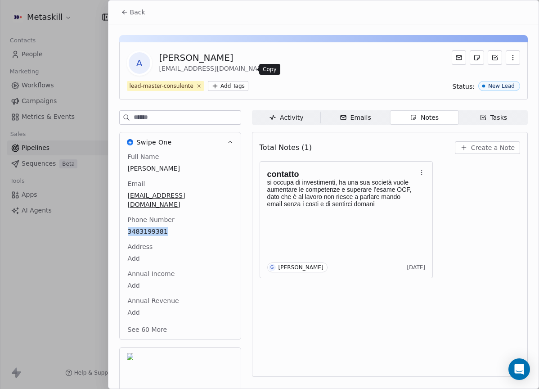
click at [273, 69] on icon at bounding box center [276, 69] width 7 height 7
click at [296, 33] on div "A [PERSON_NAME] [EMAIL_ADDRESS][DOMAIN_NAME] lead-master-consulente Add Tags St…" at bounding box center [323, 235] width 430 height 423
click at [438, 182] on div "contatto si occupa di investimenti, ha una sua società vuole aumentare le compe…" at bounding box center [390, 219] width 261 height 117
click at [491, 145] on span "Create a Note" at bounding box center [493, 147] width 44 height 9
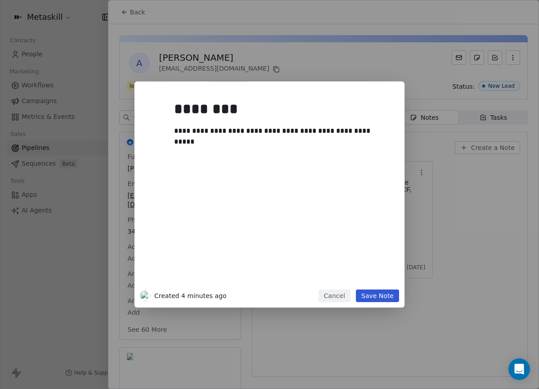
click at [382, 295] on button "Save Note" at bounding box center [377, 295] width 43 height 13
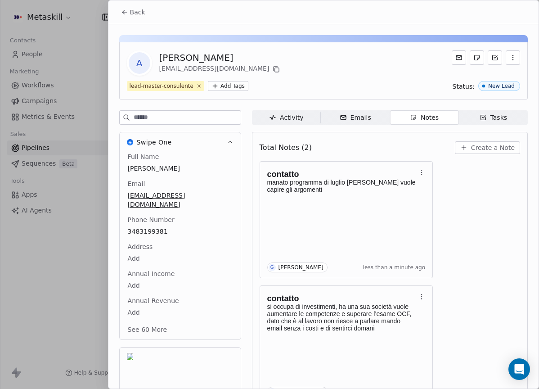
click at [134, 9] on span "Back" at bounding box center [137, 12] width 15 height 9
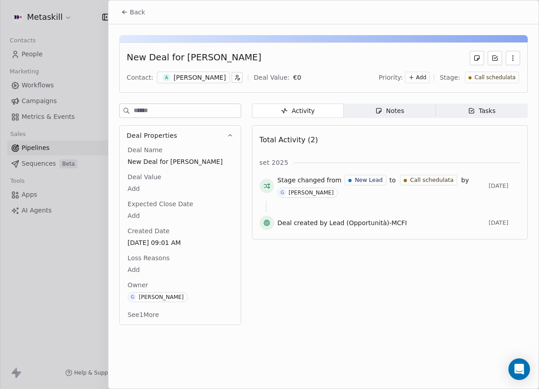
click at [149, 18] on button "Back" at bounding box center [133, 12] width 35 height 16
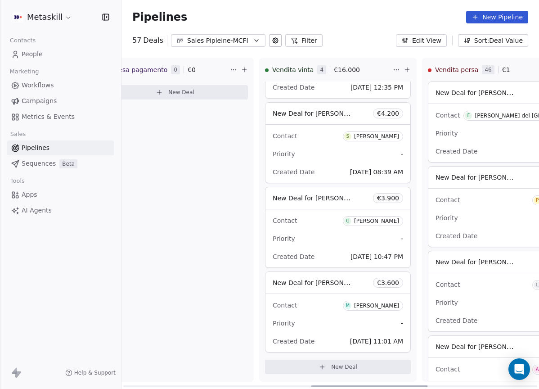
scroll to position [0, 1065]
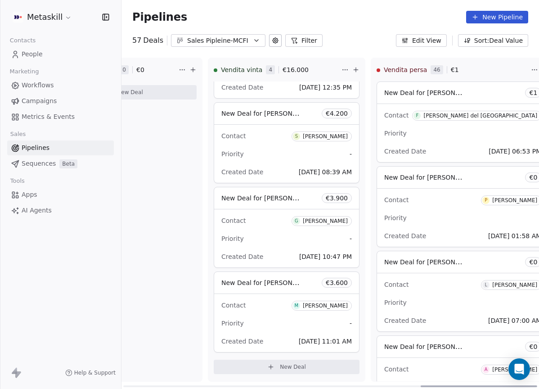
drag, startPoint x: 335, startPoint y: 387, endPoint x: 421, endPoint y: 147, distance: 255.3
click at [523, 385] on div at bounding box center [479, 386] width 117 height 2
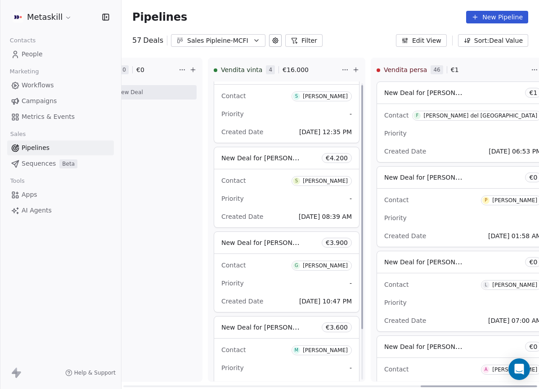
scroll to position [0, 0]
